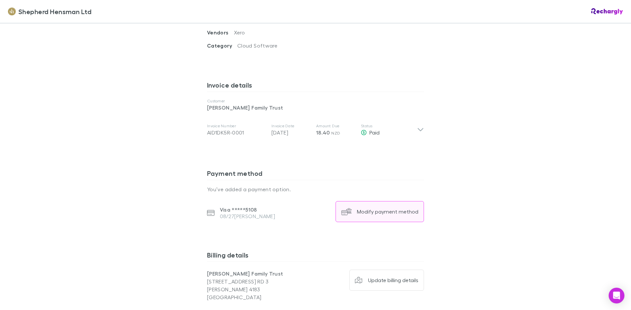
scroll to position [394, 0]
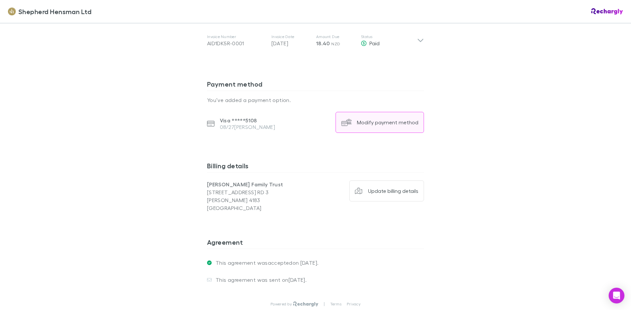
click at [386, 124] on div "Modify payment method" at bounding box center [387, 122] width 61 height 7
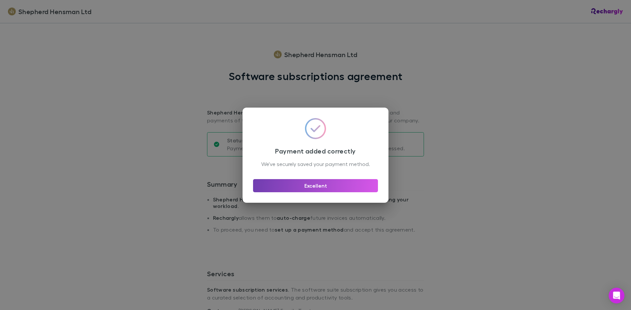
click at [324, 185] on button "Excellent" at bounding box center [315, 185] width 125 height 13
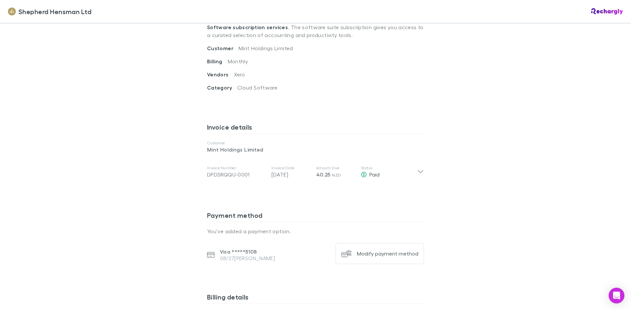
scroll to position [296, 0]
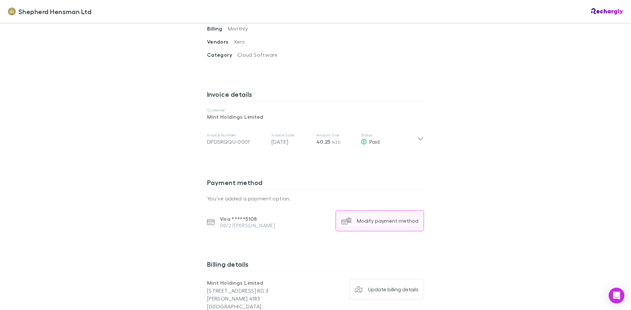
click at [387, 222] on div "Modify payment method" at bounding box center [387, 221] width 61 height 7
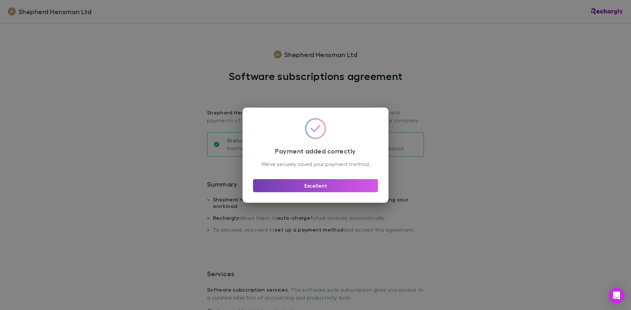
click at [317, 189] on button "Excellent" at bounding box center [315, 185] width 125 height 13
